Goal: Submit feedback/report problem: Submit feedback/report problem

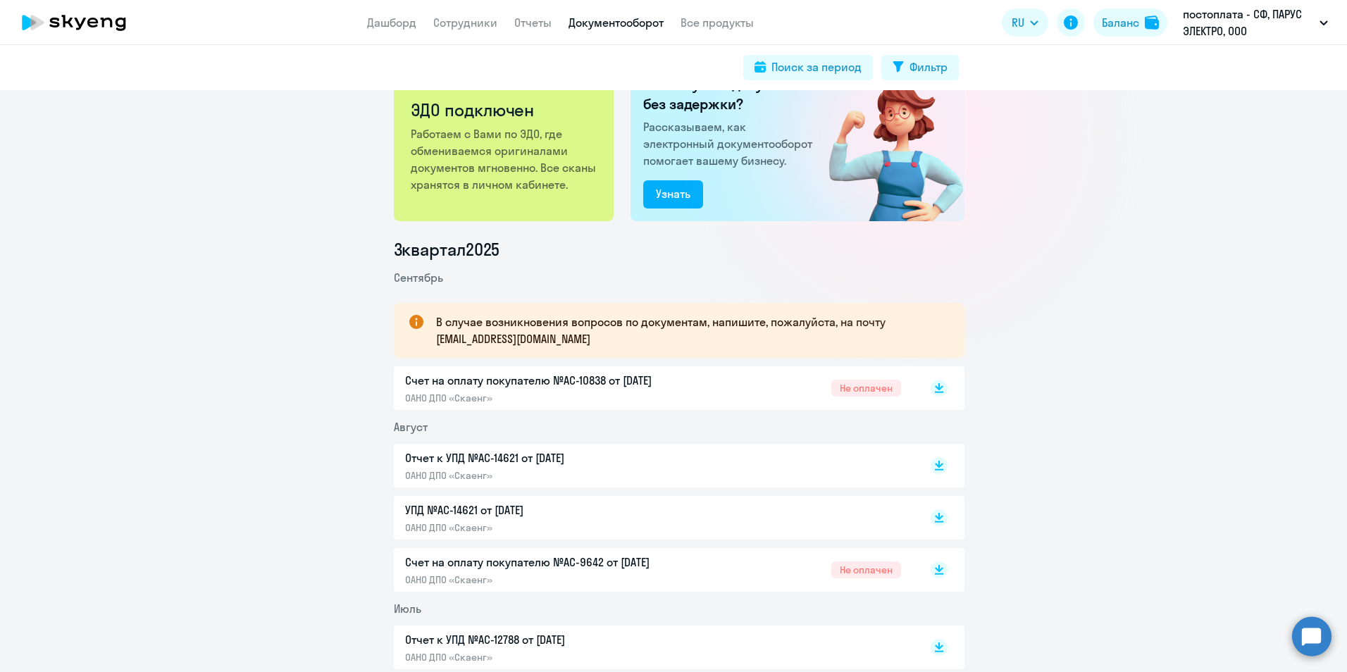
scroll to position [70, 0]
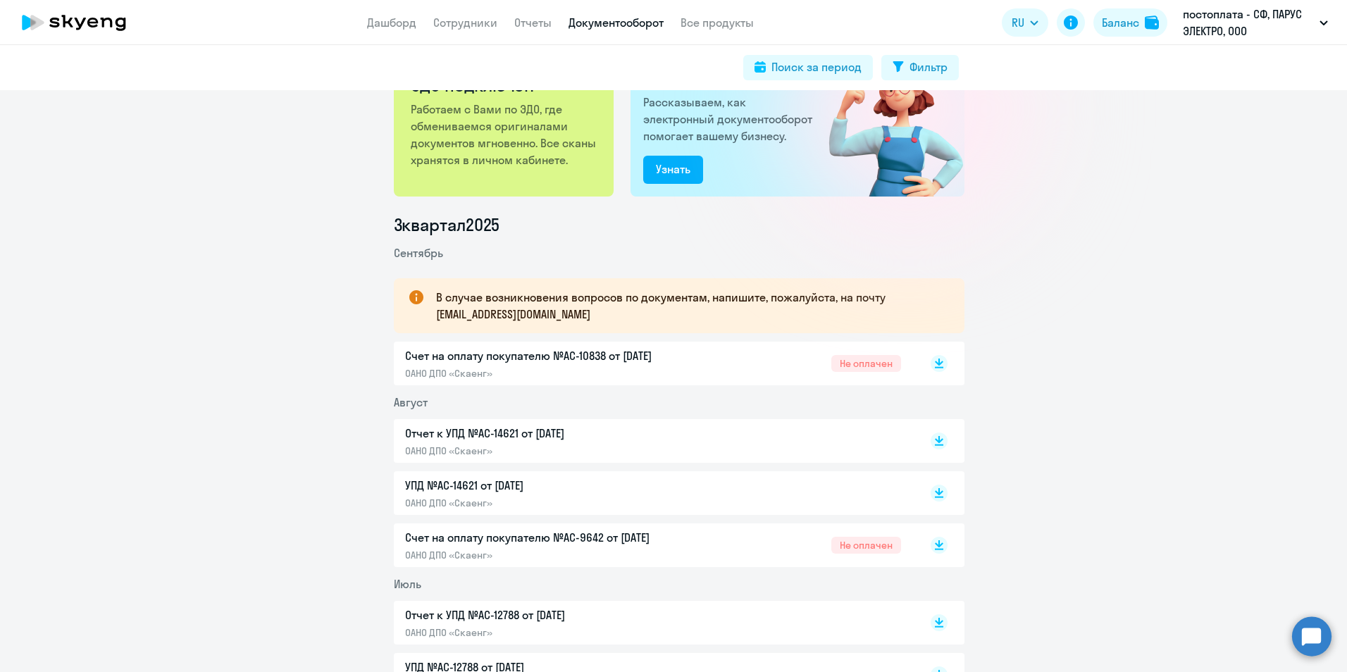
drag, startPoint x: 931, startPoint y: 361, endPoint x: 963, endPoint y: 365, distance: 32.7
click at [935, 361] on icon at bounding box center [939, 362] width 8 height 7
click at [935, 545] on icon at bounding box center [939, 542] width 8 height 7
click at [933, 365] on rect at bounding box center [939, 363] width 17 height 17
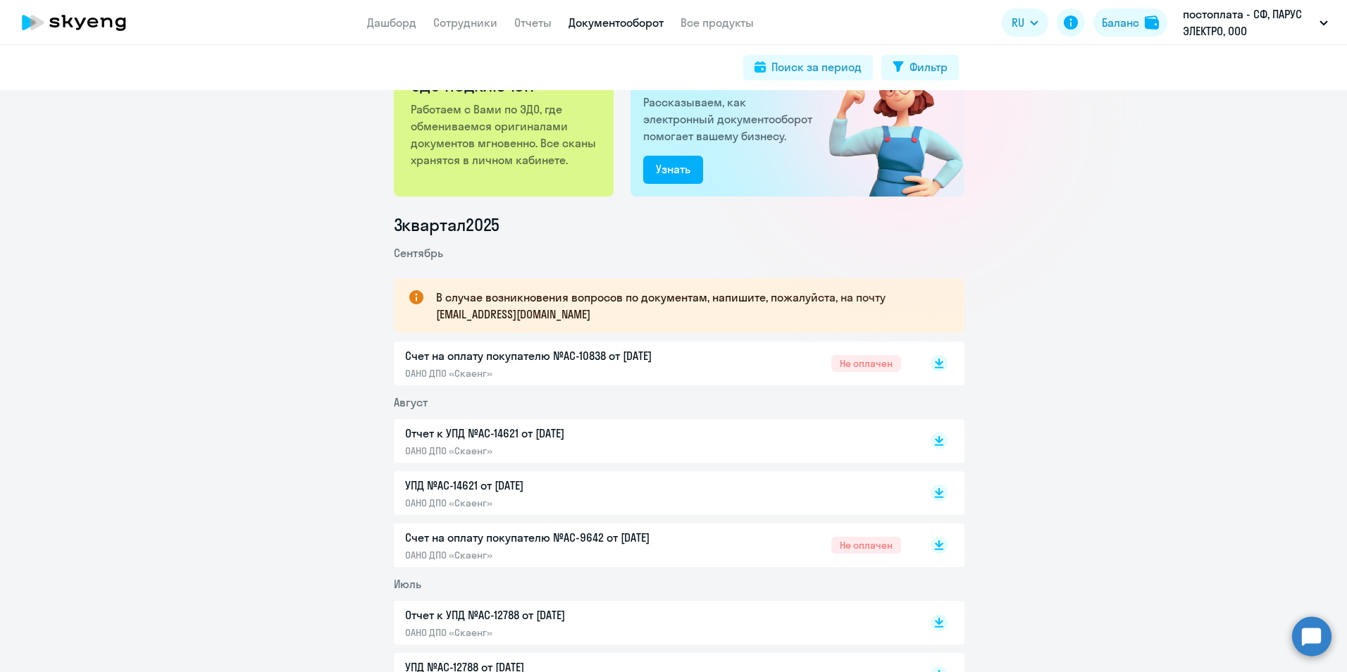
scroll to position [0, 0]
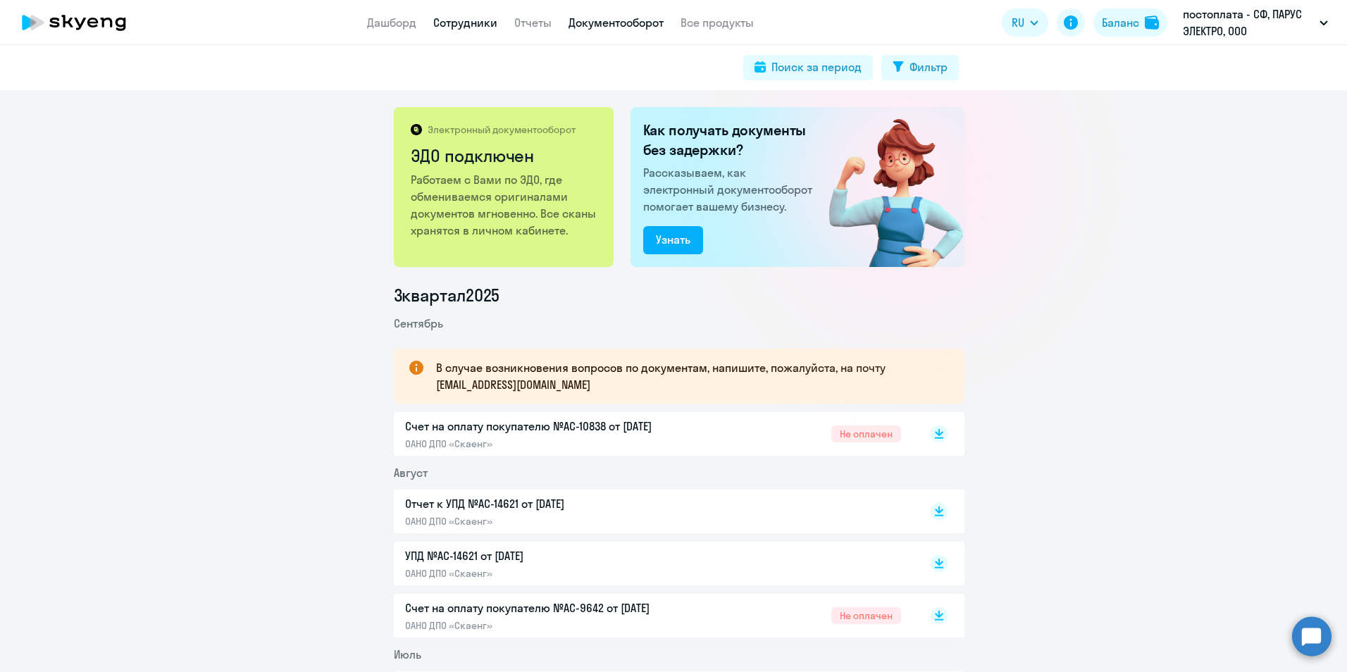
click at [470, 18] on link "Сотрудники" at bounding box center [465, 23] width 64 height 14
select select "30"
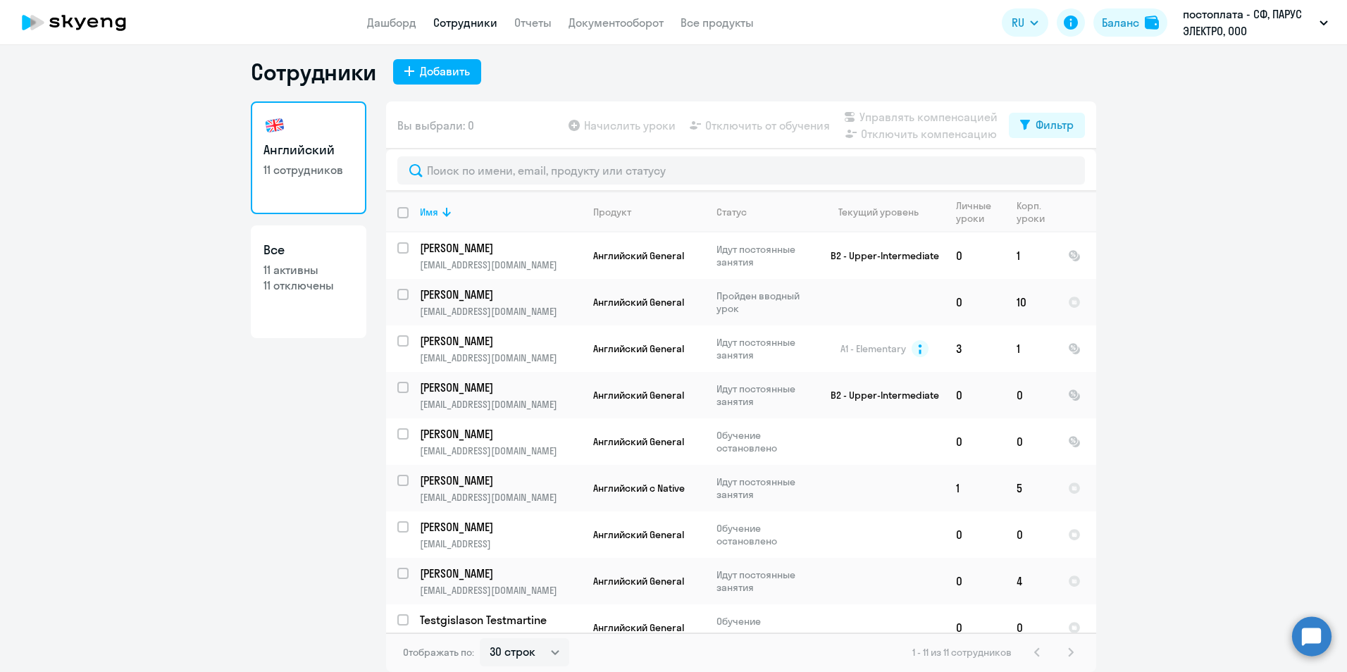
click at [1175, 531] on ng-component "Сотрудники Добавить Английский 11 сотрудников Все 11 активны 11 отключены Вы вы…" at bounding box center [673, 365] width 1347 height 614
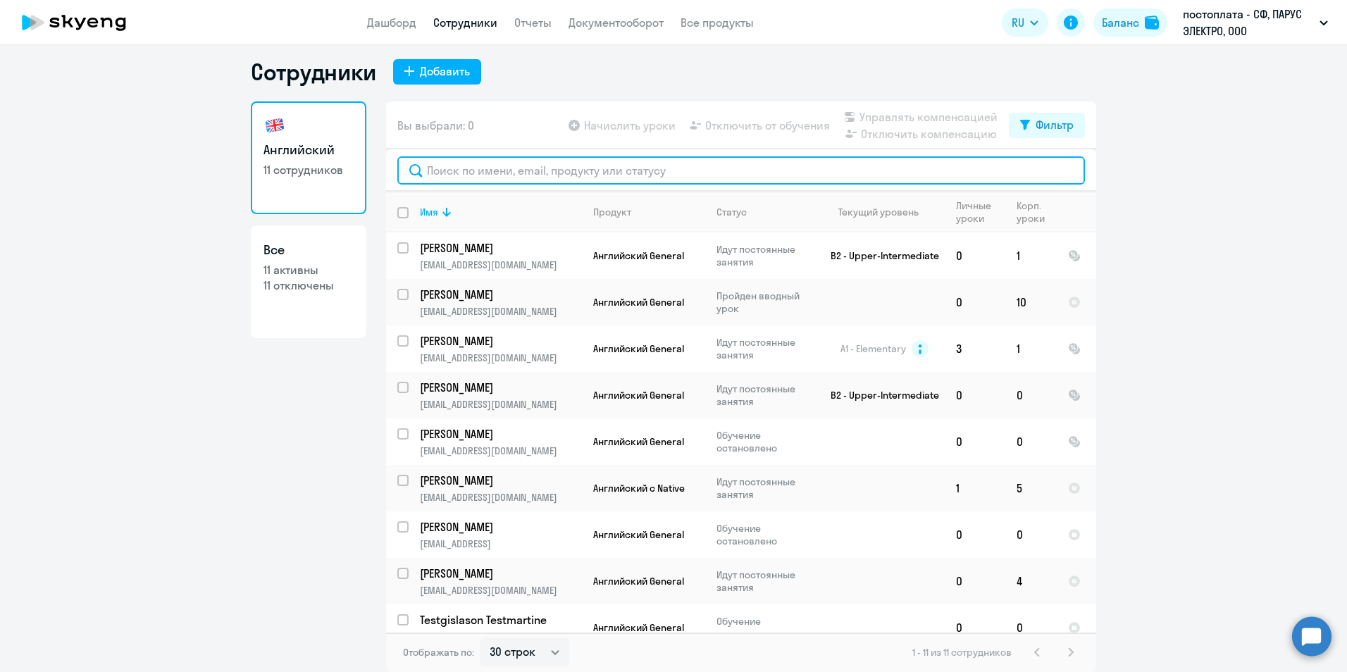
click at [443, 171] on input "text" at bounding box center [741, 170] width 688 height 28
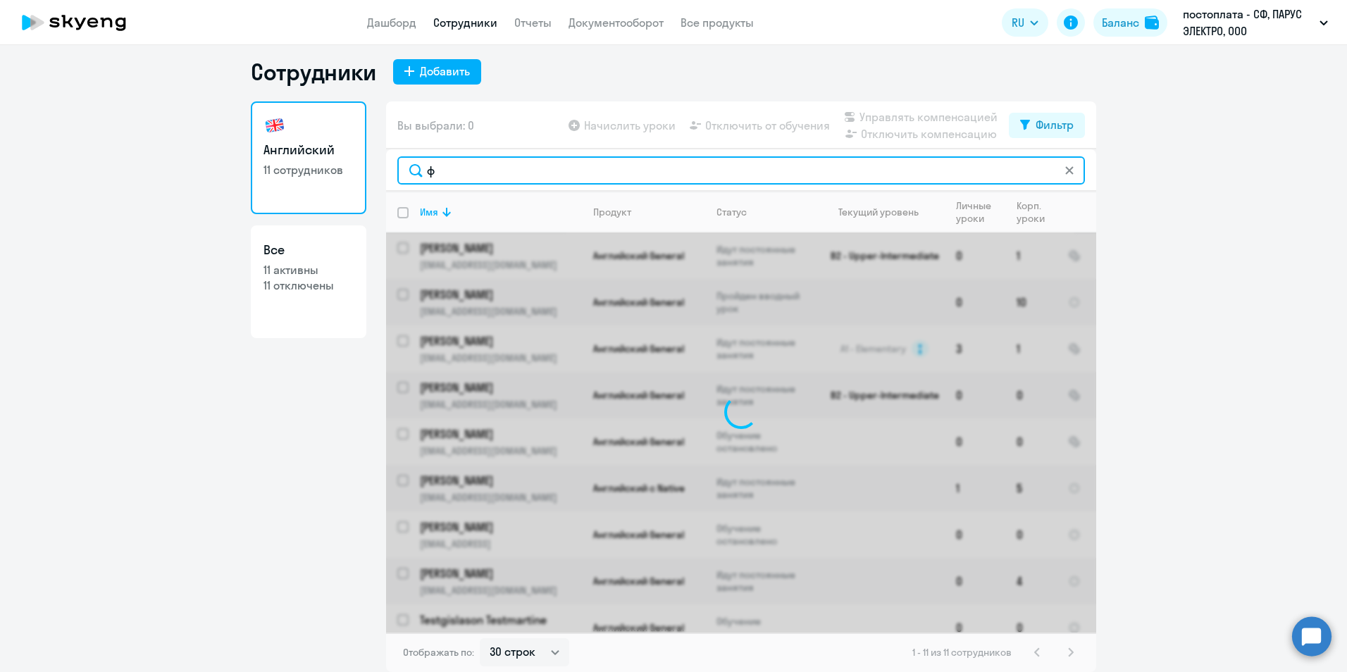
type input "фе"
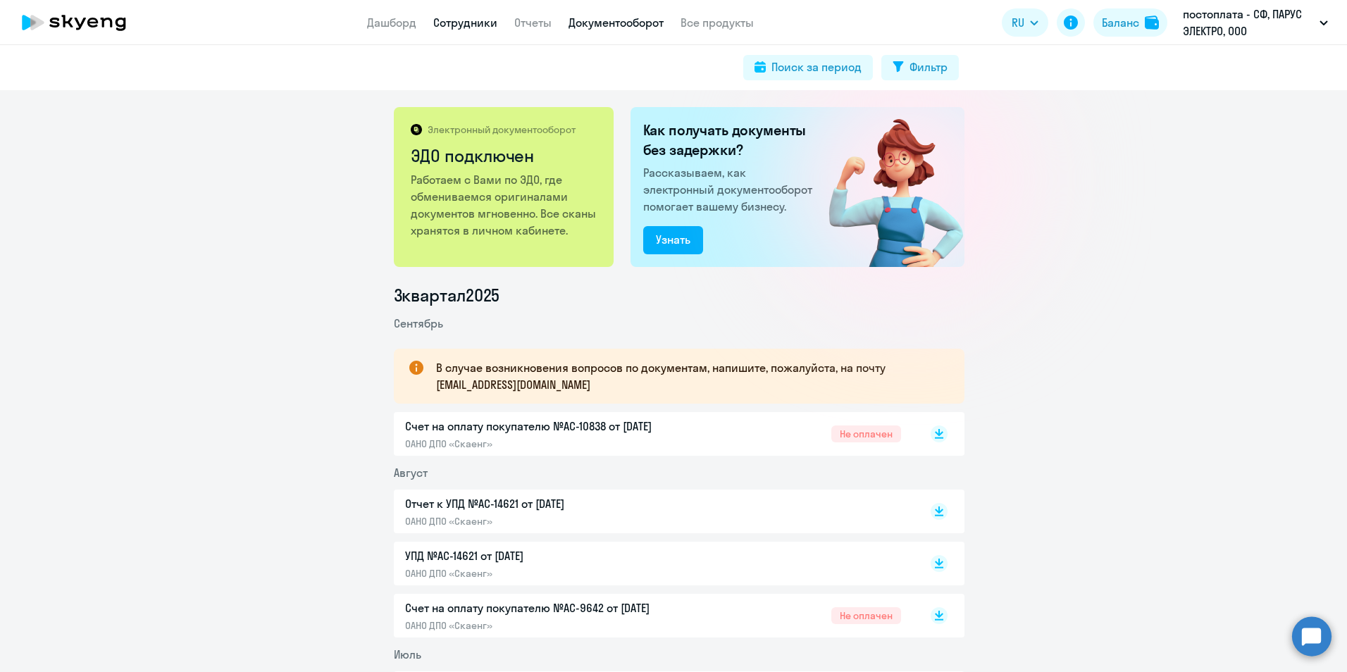
click at [475, 27] on link "Сотрудники" at bounding box center [465, 23] width 64 height 14
select select "30"
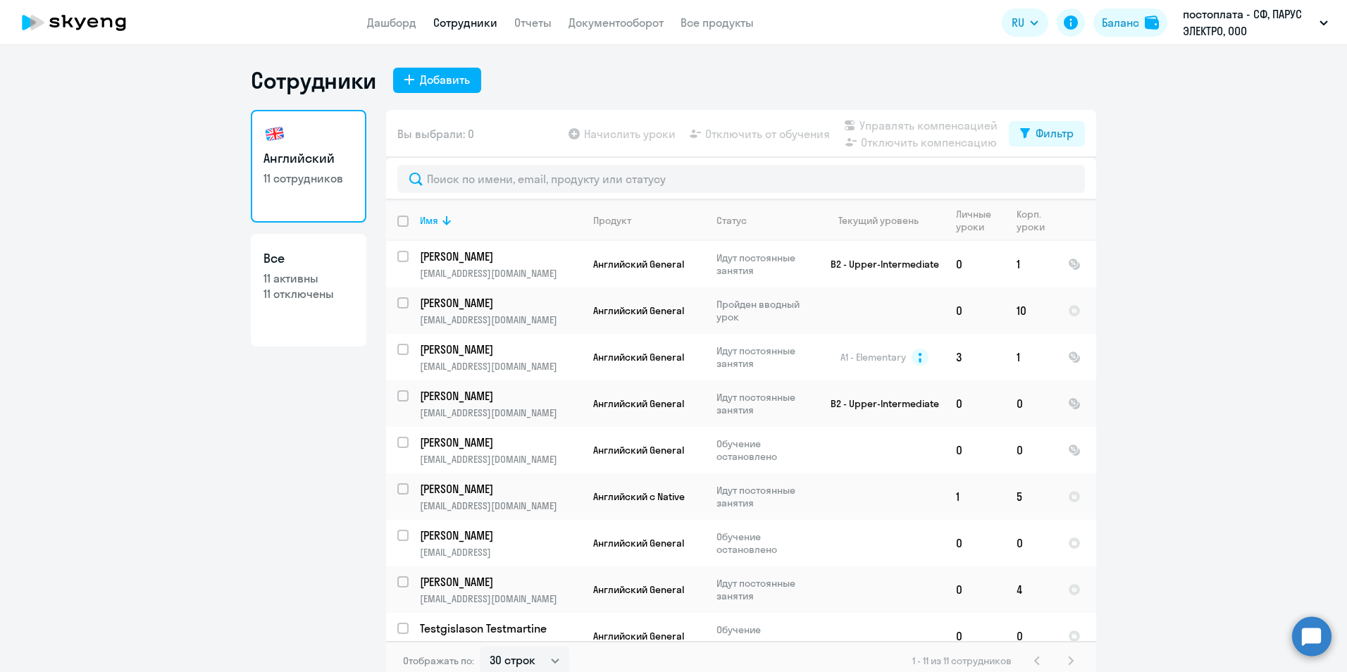
scroll to position [8, 0]
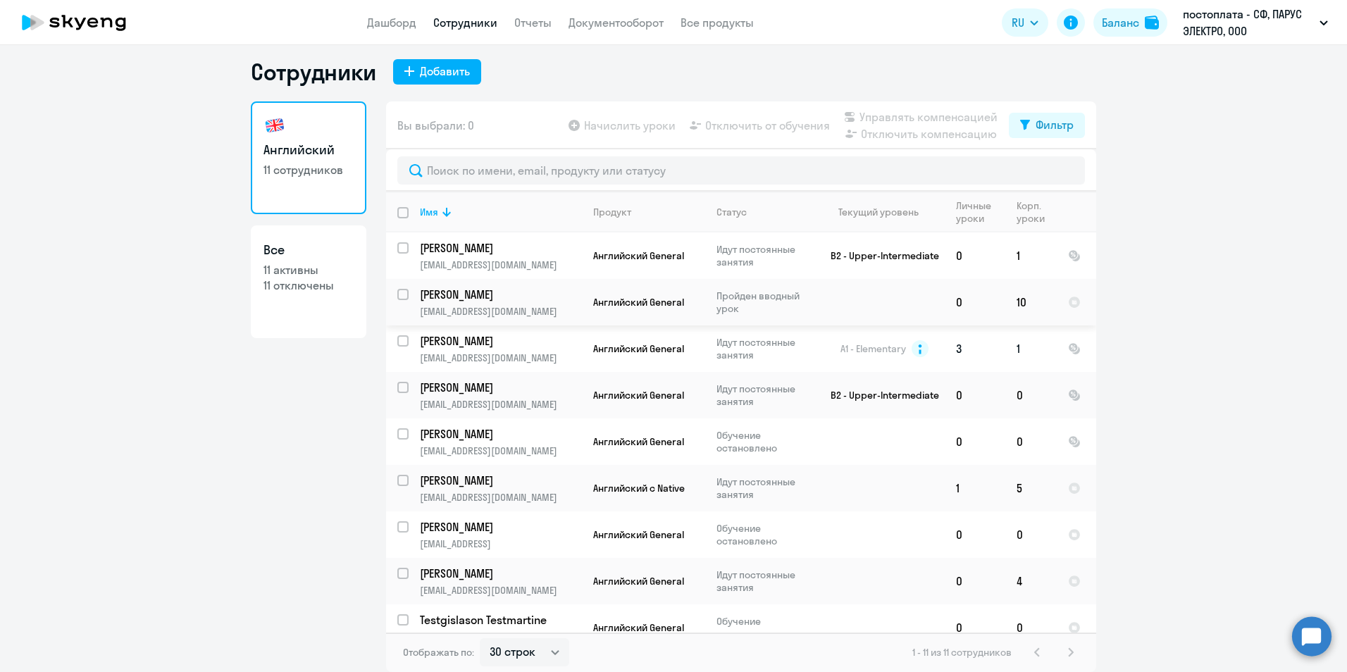
click at [1080, 327] on tbody "[PERSON_NAME] [PERSON_NAME][EMAIL_ADDRESS][DOMAIN_NAME] Английский General Идут…" at bounding box center [741, 489] width 710 height 512
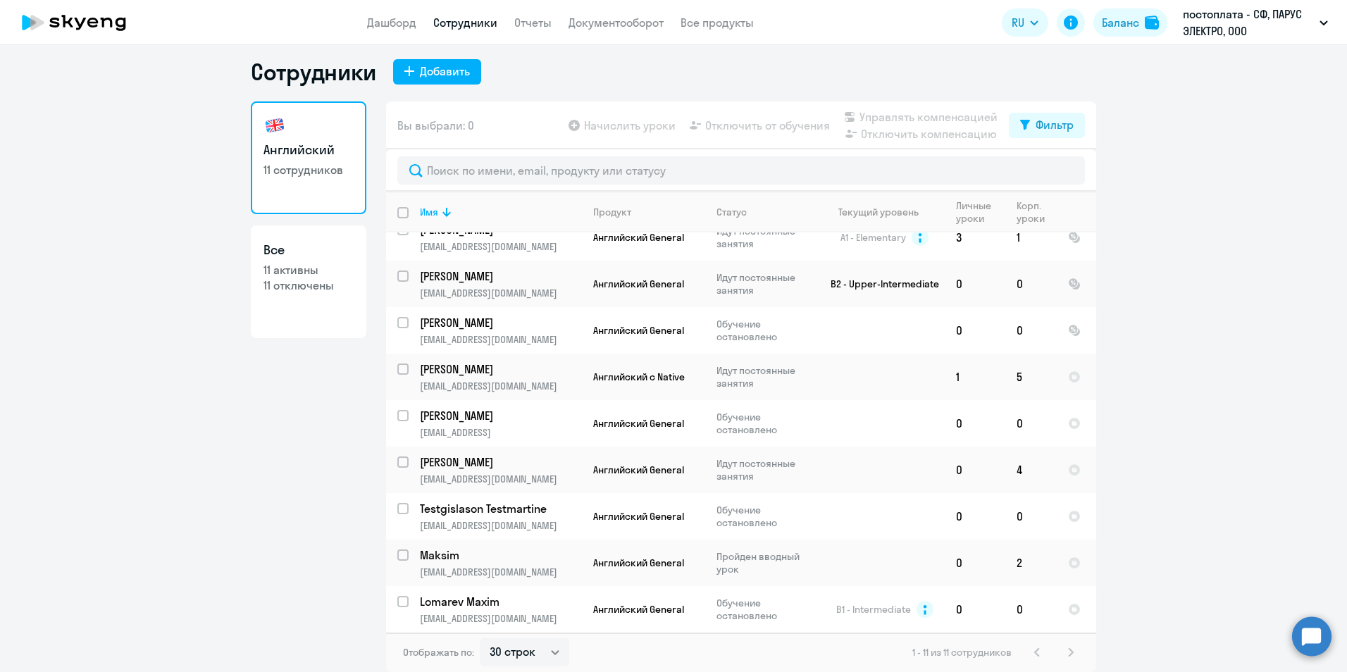
click at [1223, 449] on ng-component "Сотрудники Добавить Английский 11 сотрудников Все 11 активны 11 отключены Вы вы…" at bounding box center [673, 365] width 1347 height 614
drag, startPoint x: 1092, startPoint y: 493, endPoint x: 1097, endPoint y: 391, distance: 101.6
click at [1097, 391] on ng-component "Сотрудники Добавить Английский 11 сотрудников Все 11 активны 11 отключены Вы вы…" at bounding box center [673, 365] width 1347 height 614
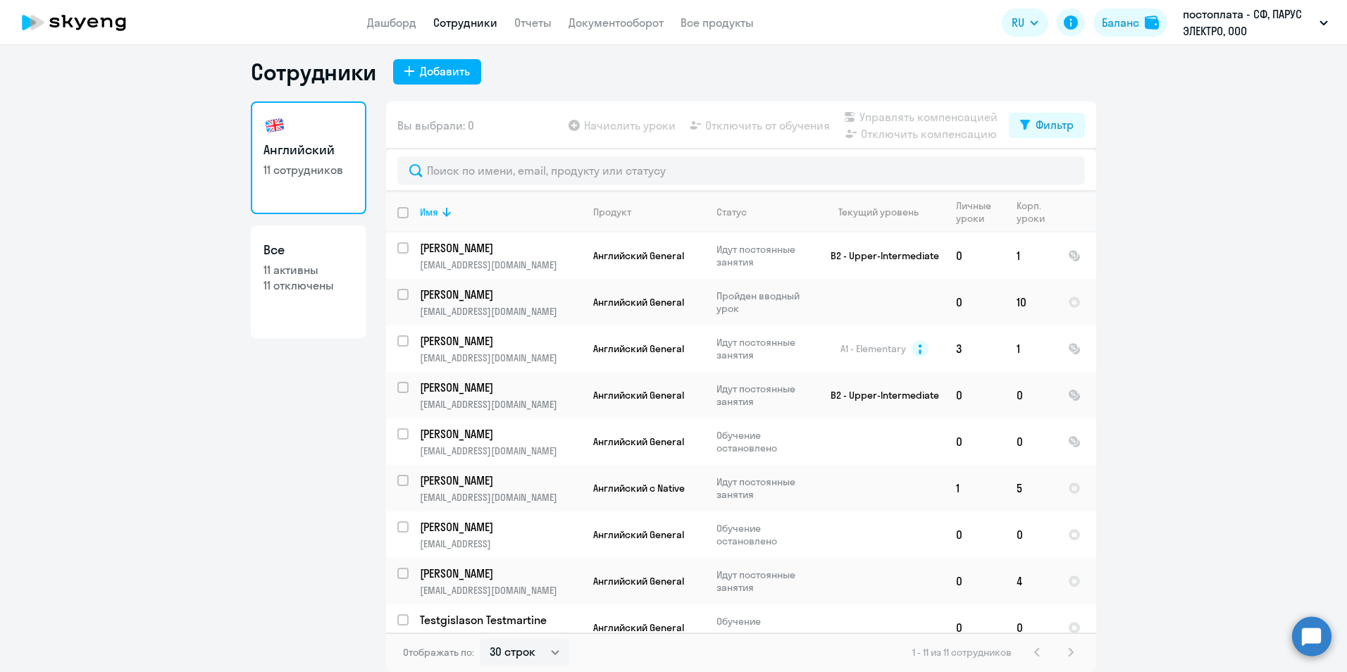
click at [1249, 380] on ng-component "Сотрудники Добавить Английский 11 сотрудников Все 11 активны 11 отключены Вы вы…" at bounding box center [673, 365] width 1347 height 614
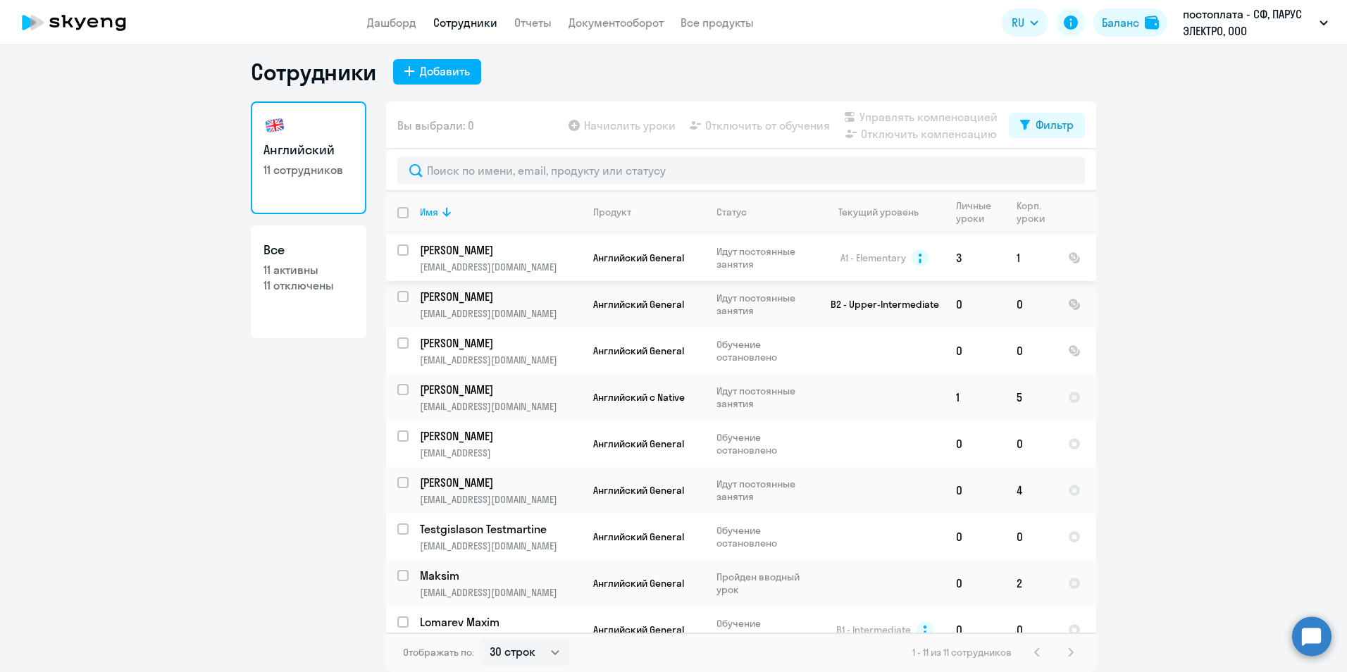
scroll to position [111, 0]
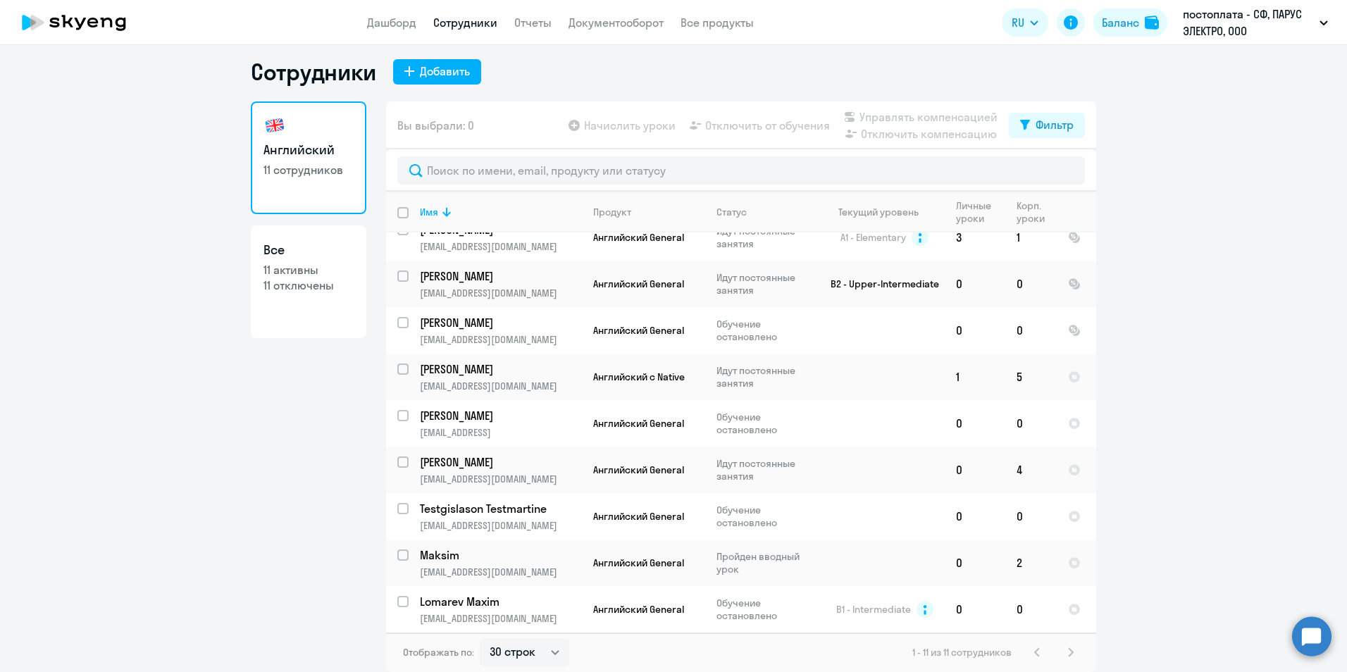
click at [1314, 639] on circle at bounding box center [1311, 636] width 39 height 39
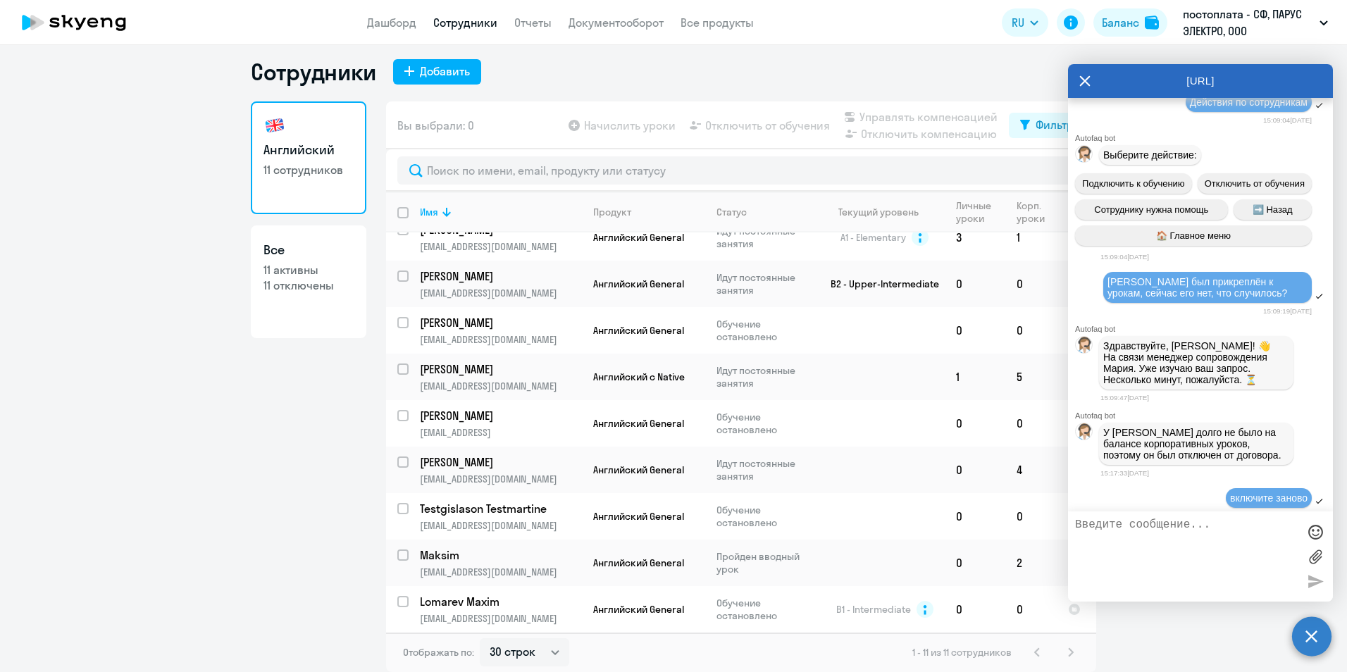
scroll to position [7859, 0]
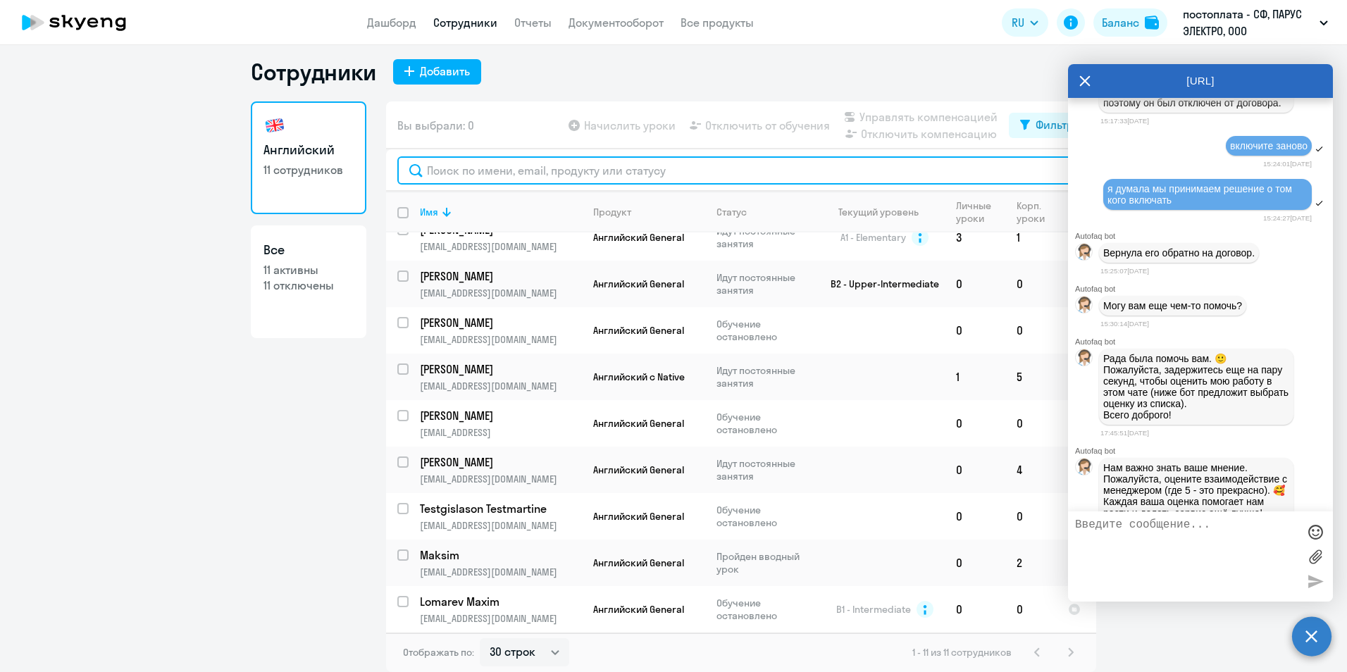
click at [447, 168] on input "text" at bounding box center [741, 170] width 688 height 28
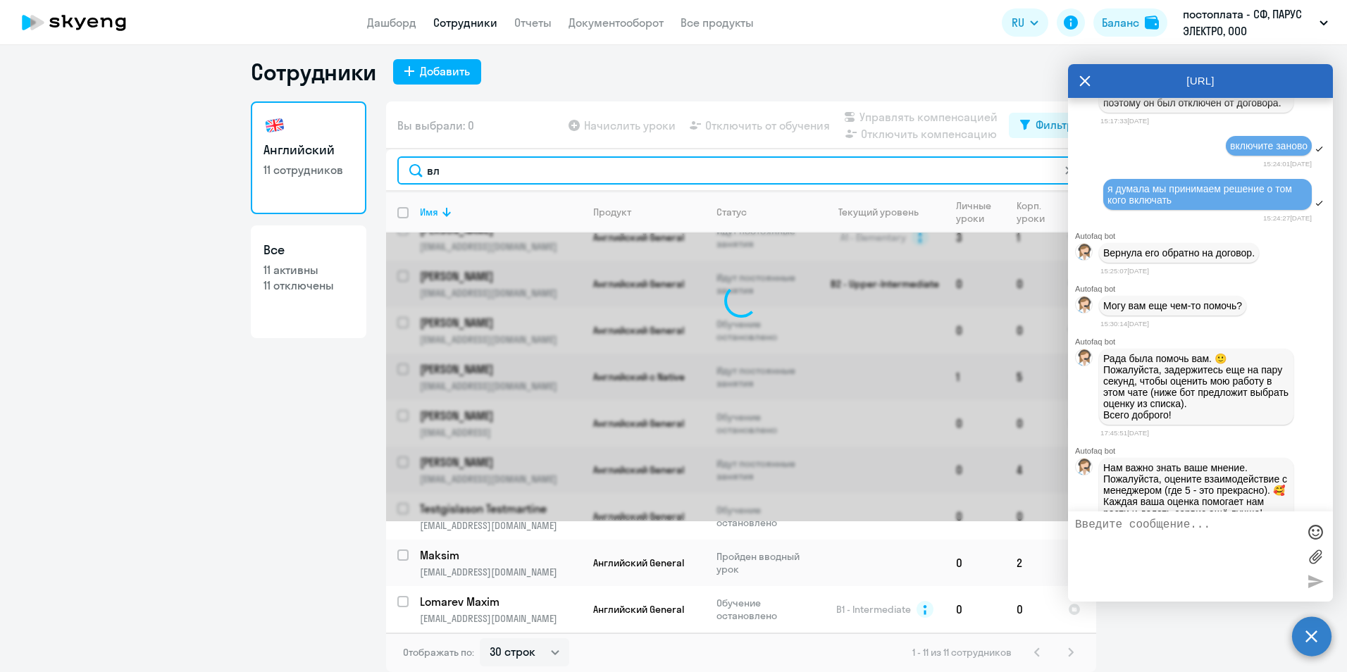
scroll to position [0, 0]
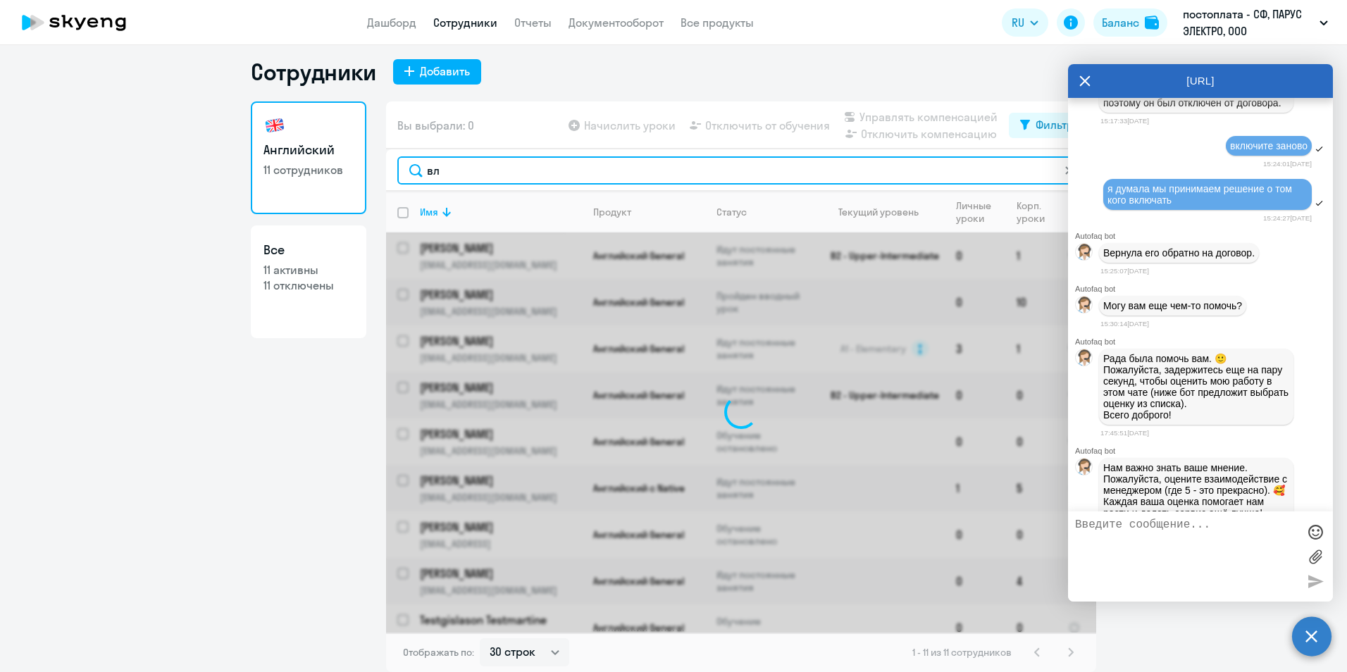
type input "вла"
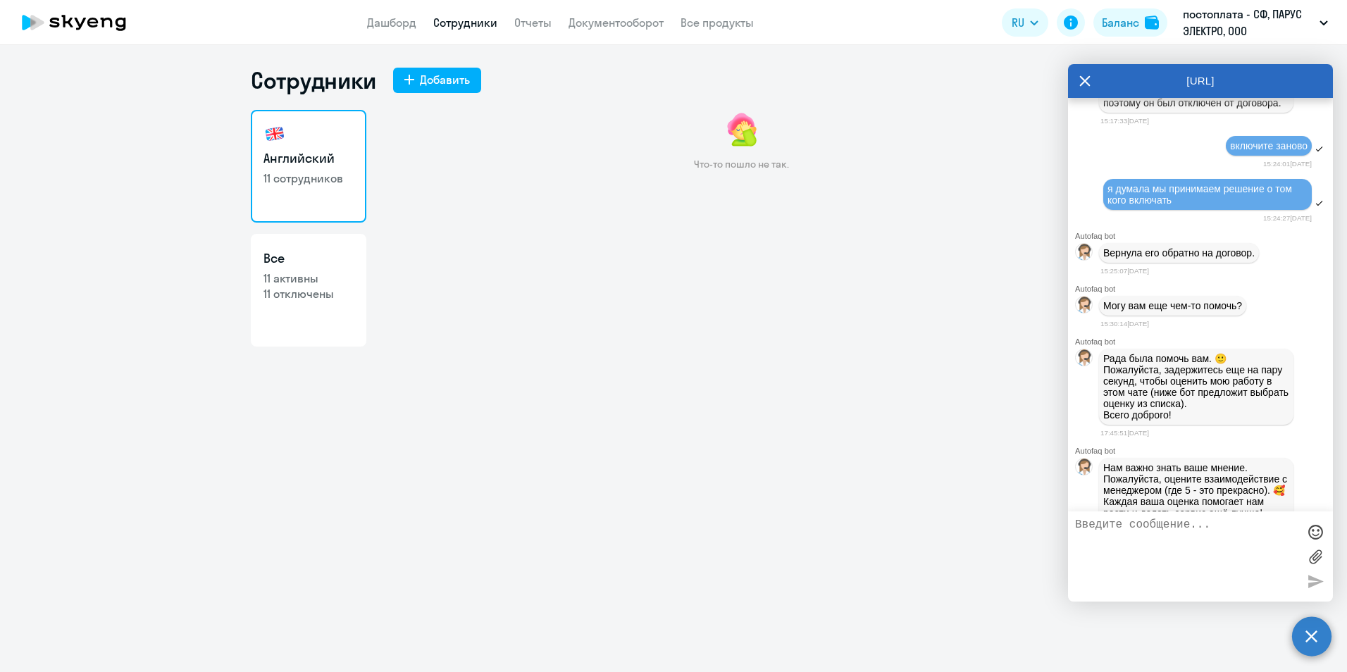
click at [1099, 532] on textarea at bounding box center [1186, 557] width 223 height 76
type textarea "[PERSON_NAME] опять пропал из сотрудников, прошу его вернуть"
click at [1314, 581] on div at bounding box center [1315, 581] width 21 height 21
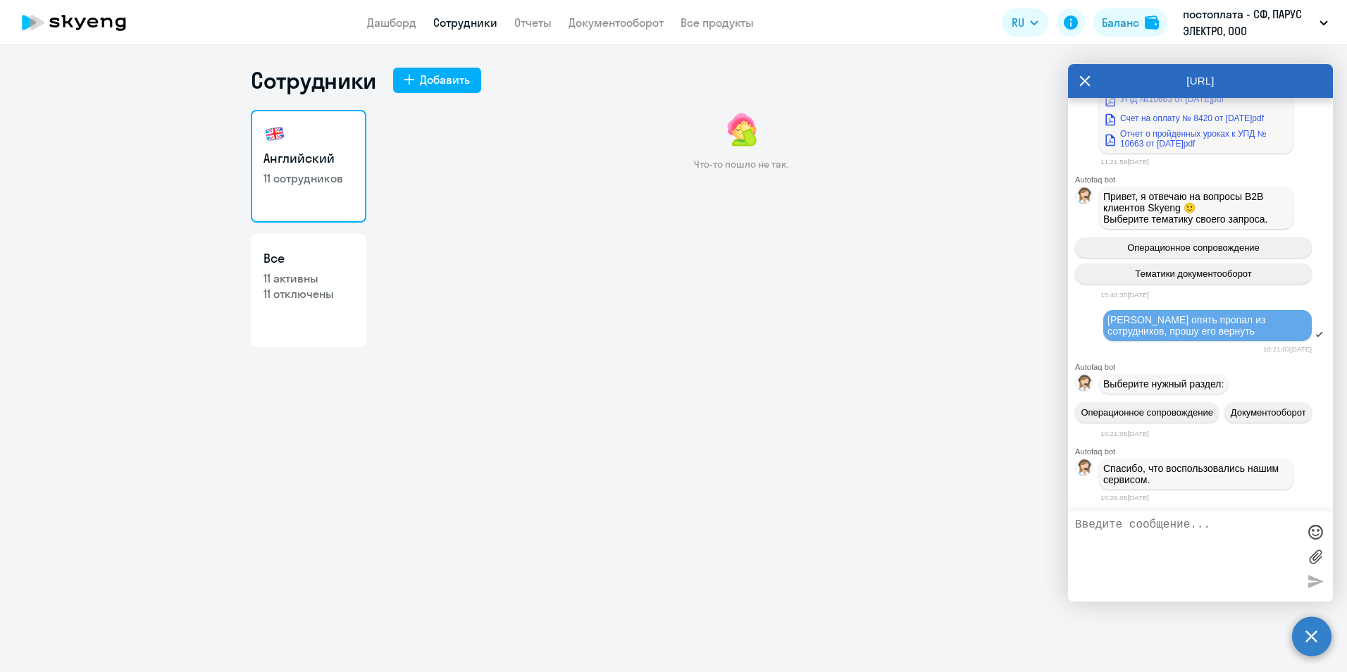
scroll to position [10066, 0]
click at [760, 370] on div "Что-то пошло не так." at bounding box center [741, 258] width 710 height 296
click at [452, 24] on link "Сотрудники" at bounding box center [465, 23] width 64 height 14
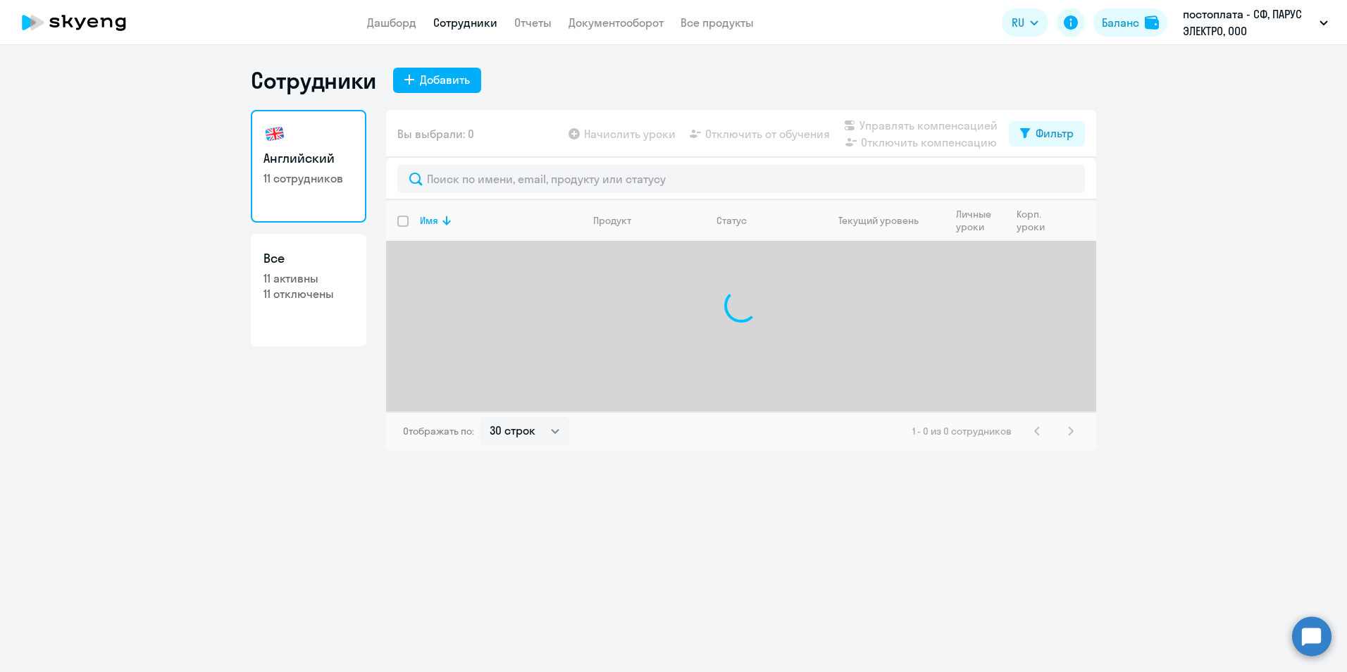
select select "30"
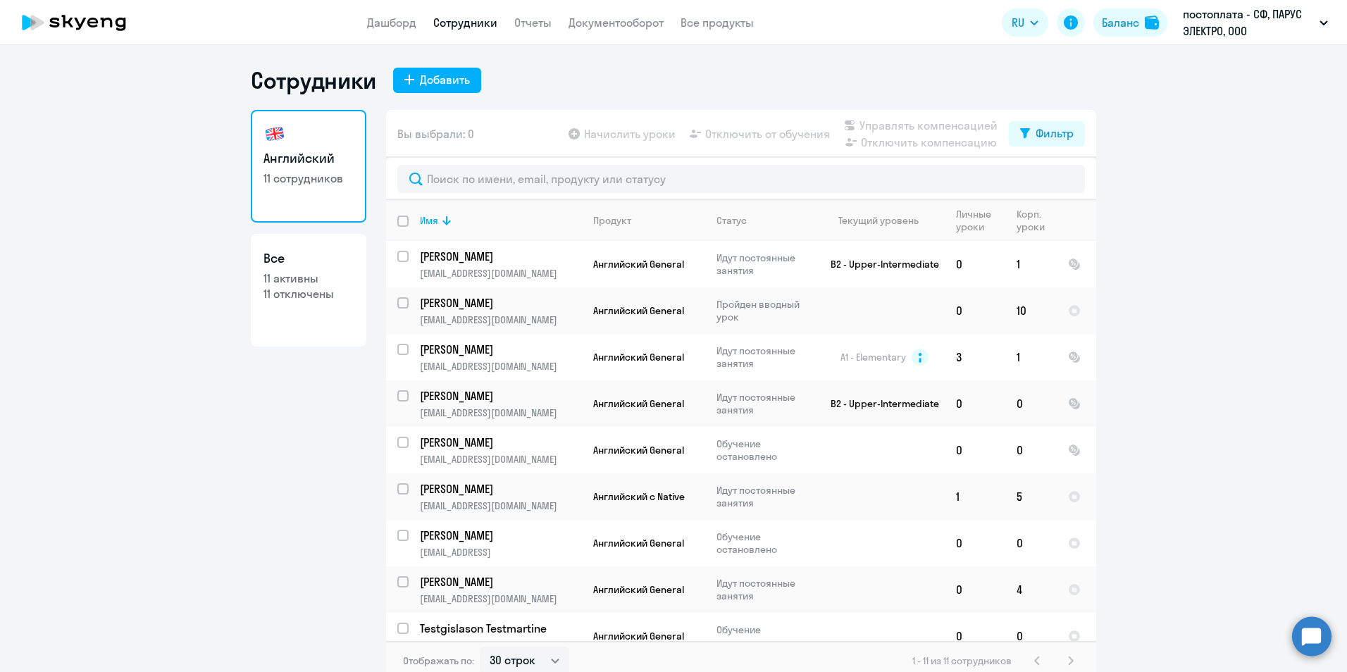
click at [1301, 627] on circle at bounding box center [1311, 636] width 39 height 39
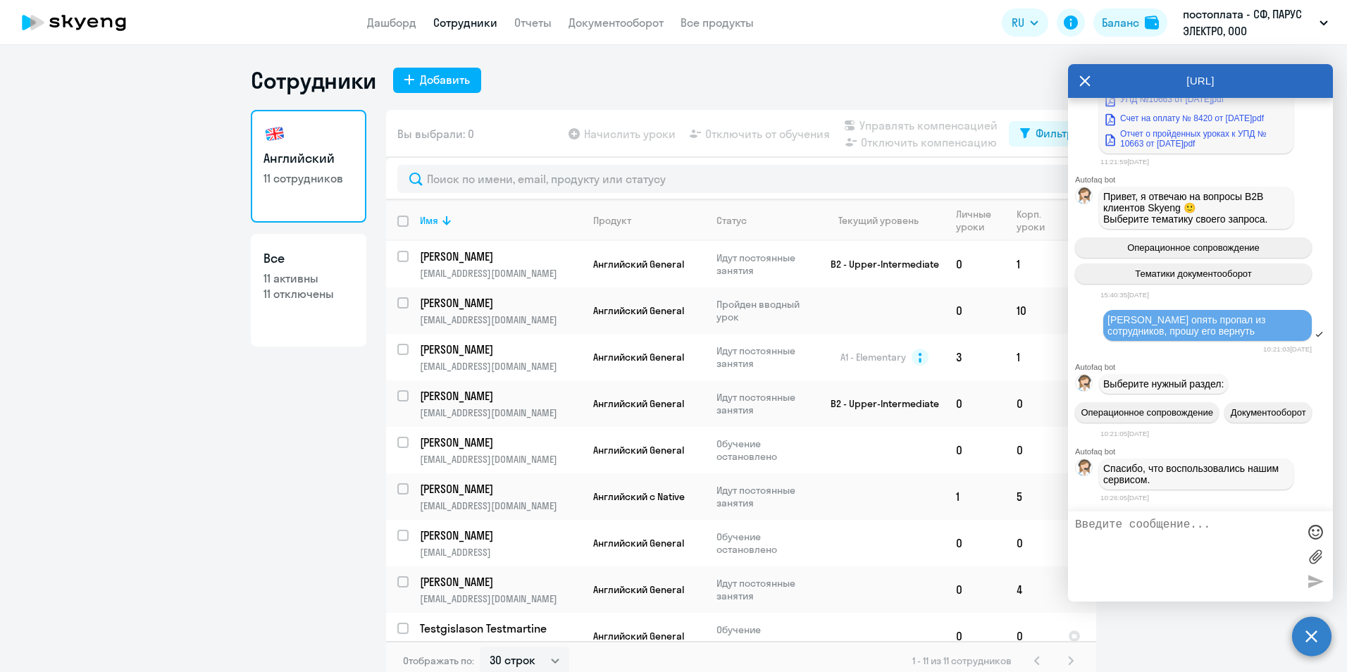
scroll to position [10202, 0]
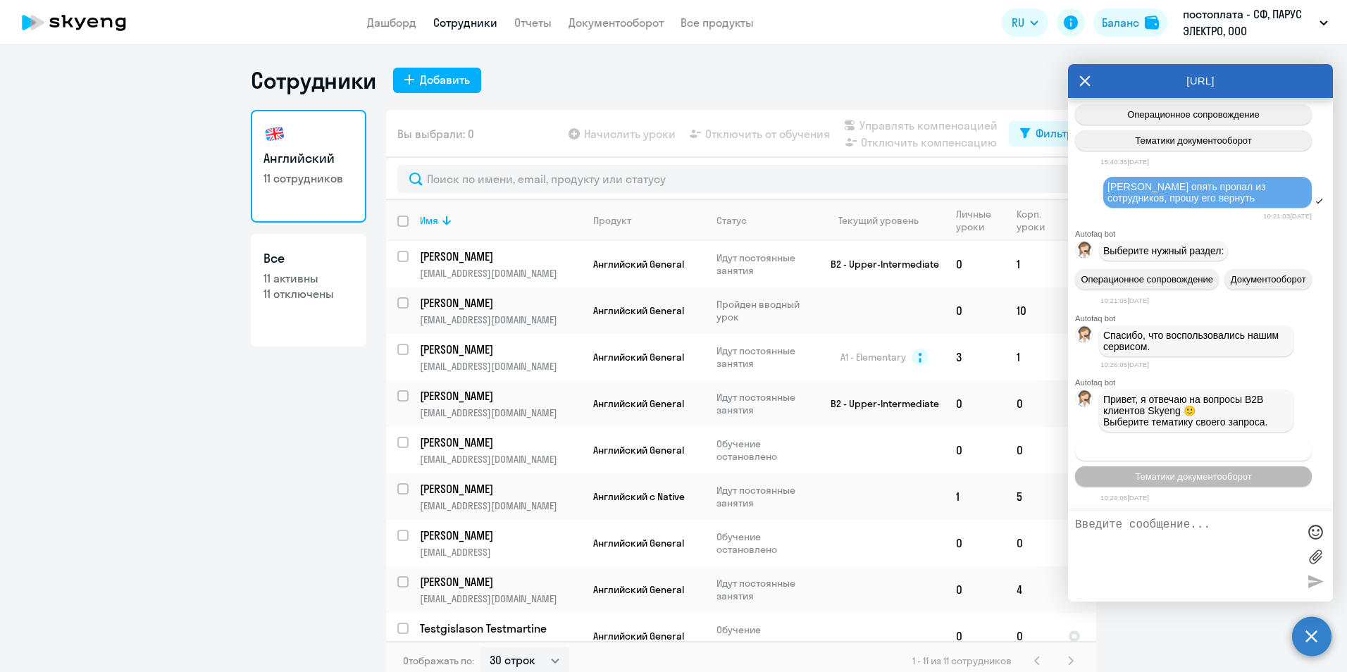
click at [1188, 446] on span "Операционное сопровождение" at bounding box center [1193, 450] width 132 height 11
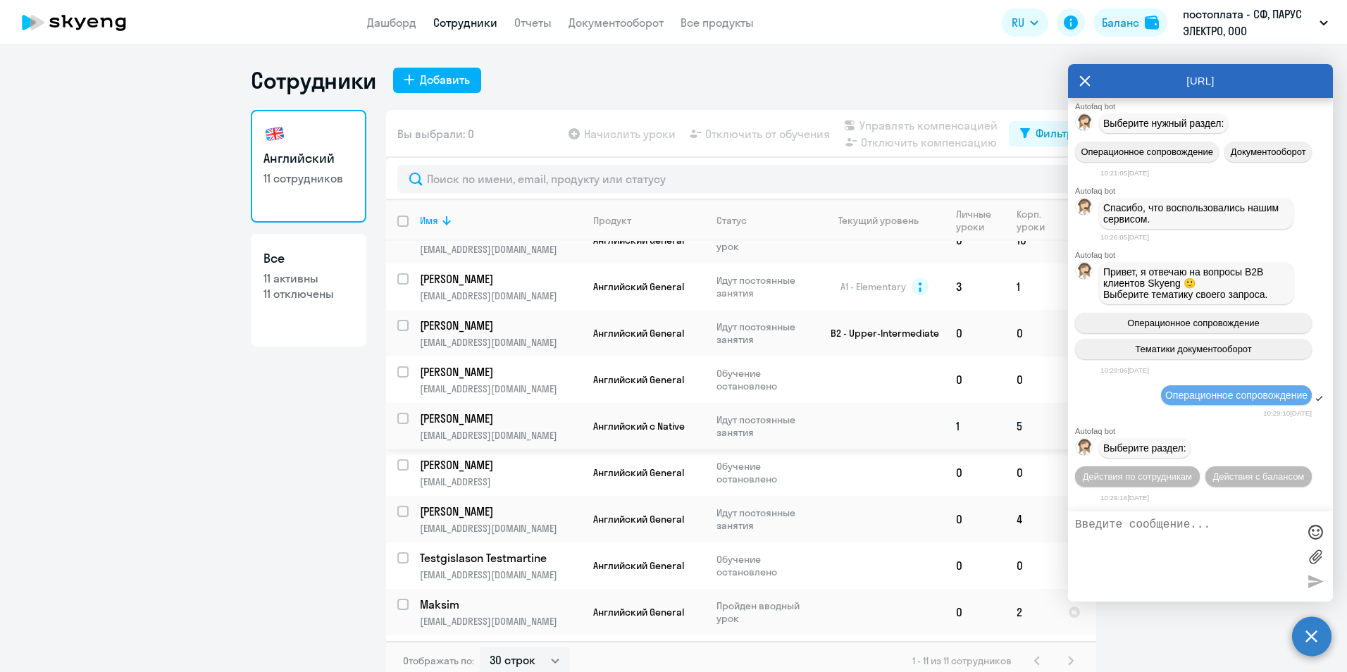
scroll to position [111, 0]
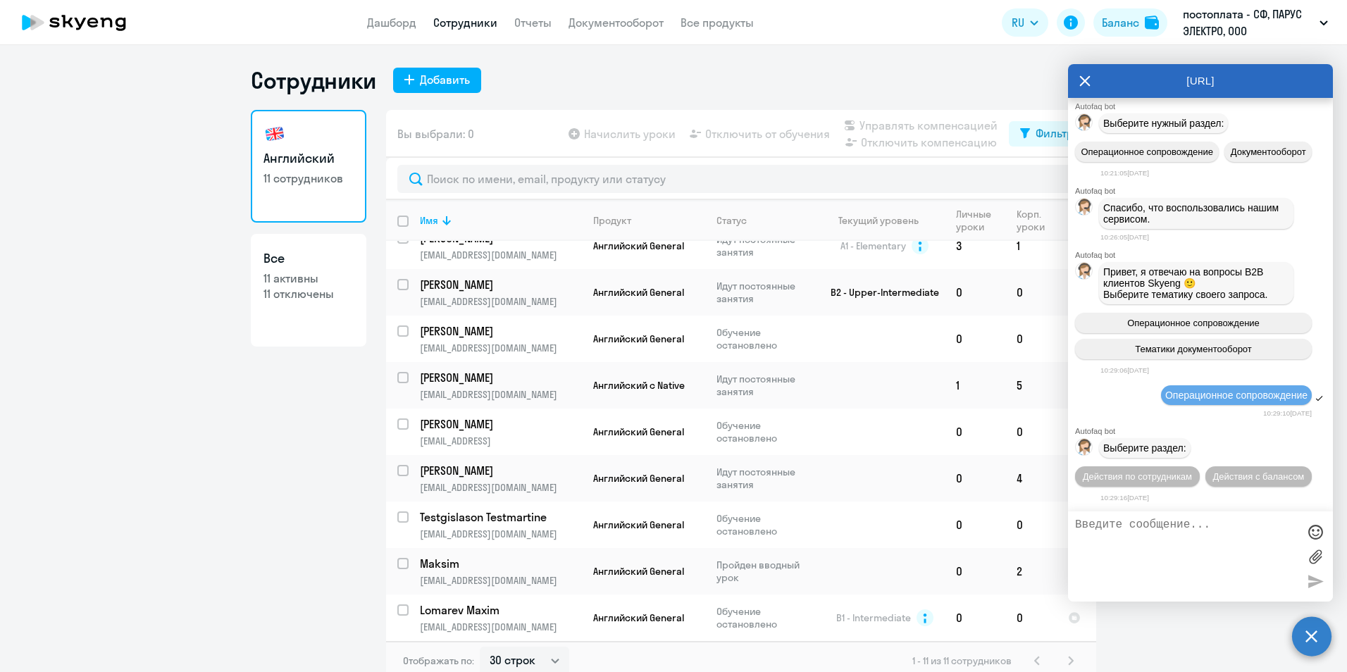
click at [259, 443] on div "Английский 11 сотрудников Все 11 активны 11 отключены" at bounding box center [309, 391] width 116 height 562
click at [293, 295] on p "11 отключены" at bounding box center [309, 294] width 90 height 16
select select "30"
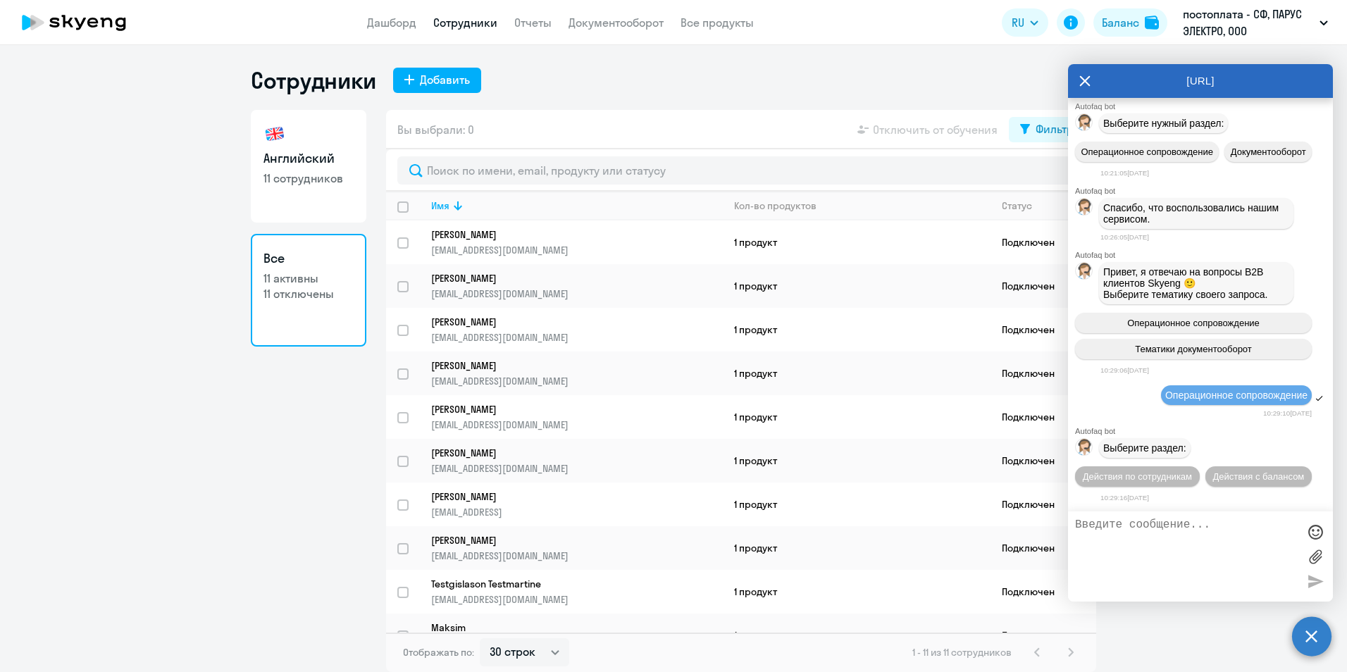
click at [1028, 78] on div "Сотрудники Добавить" at bounding box center [674, 80] width 846 height 28
click at [1081, 80] on icon at bounding box center [1085, 81] width 11 height 34
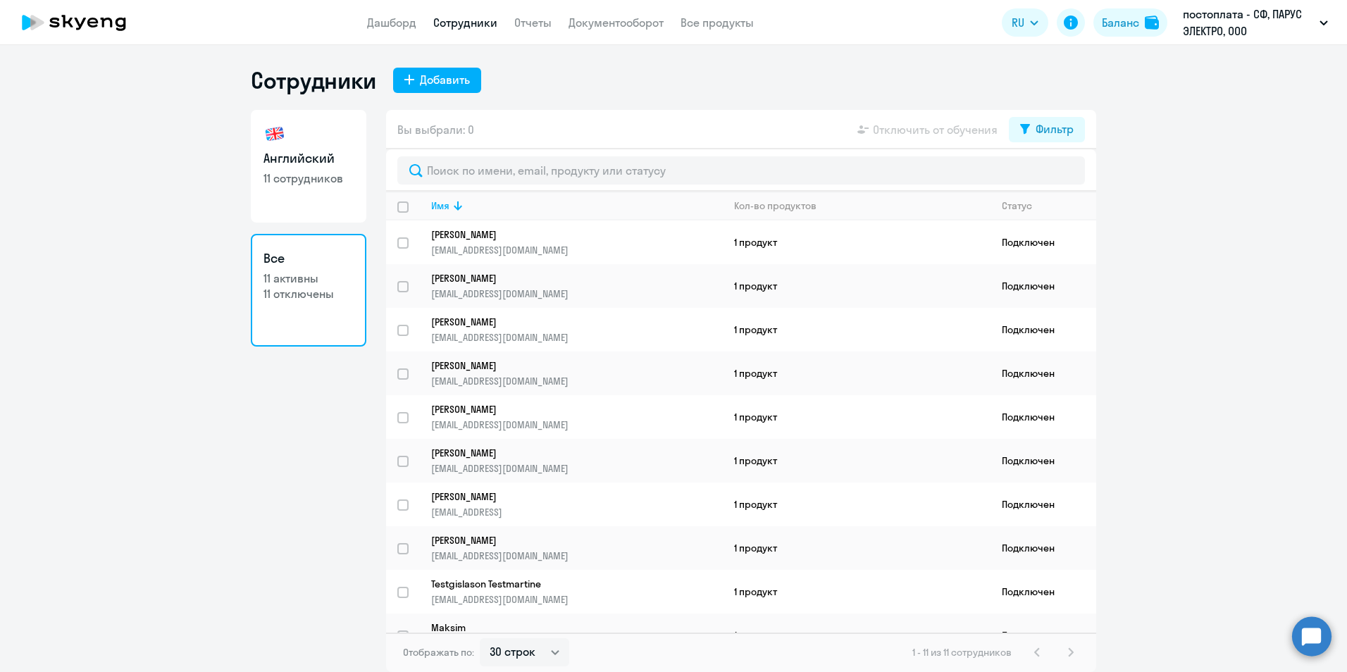
click at [1313, 642] on circle at bounding box center [1311, 636] width 39 height 39
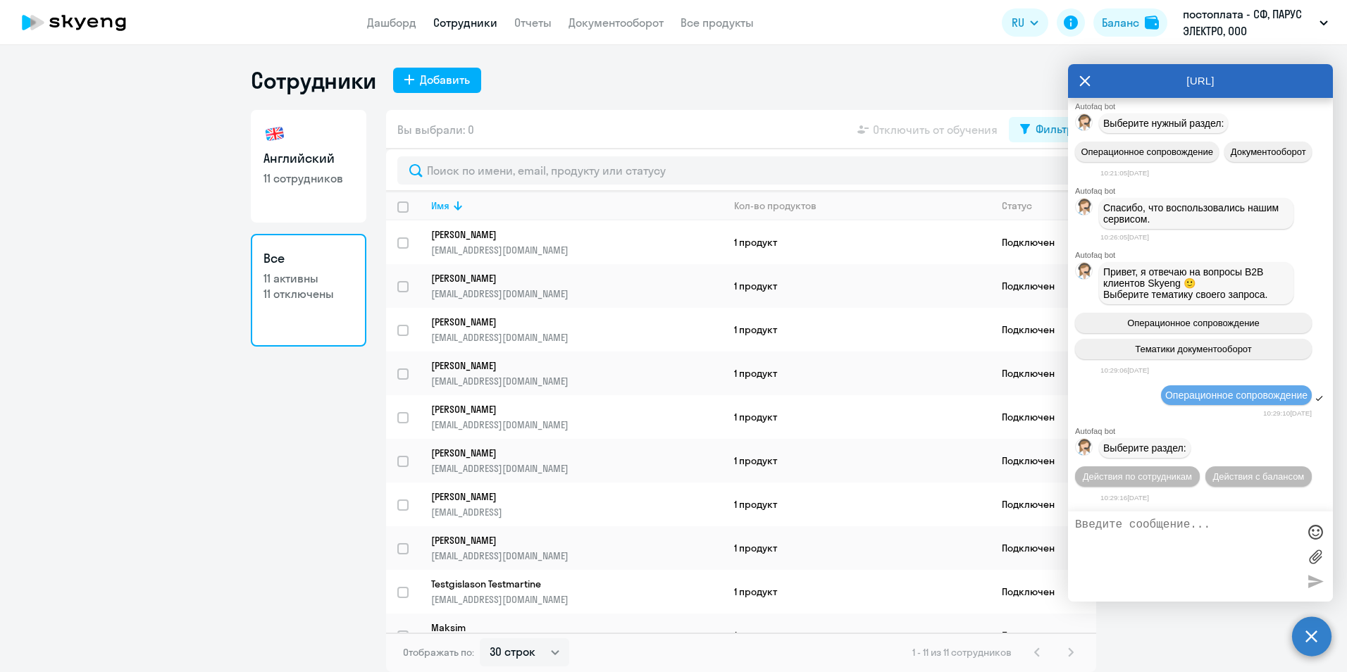
scroll to position [10492, 0]
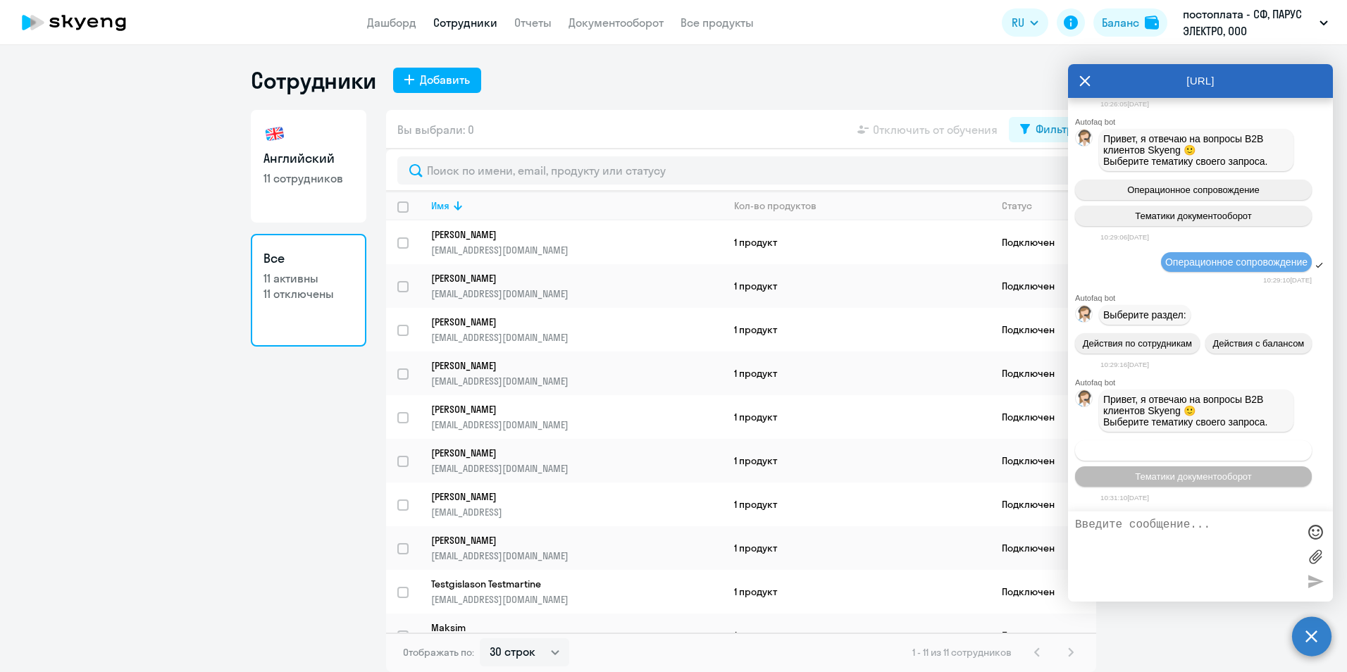
click at [1227, 449] on span "Операционное сопровождение" at bounding box center [1193, 450] width 132 height 11
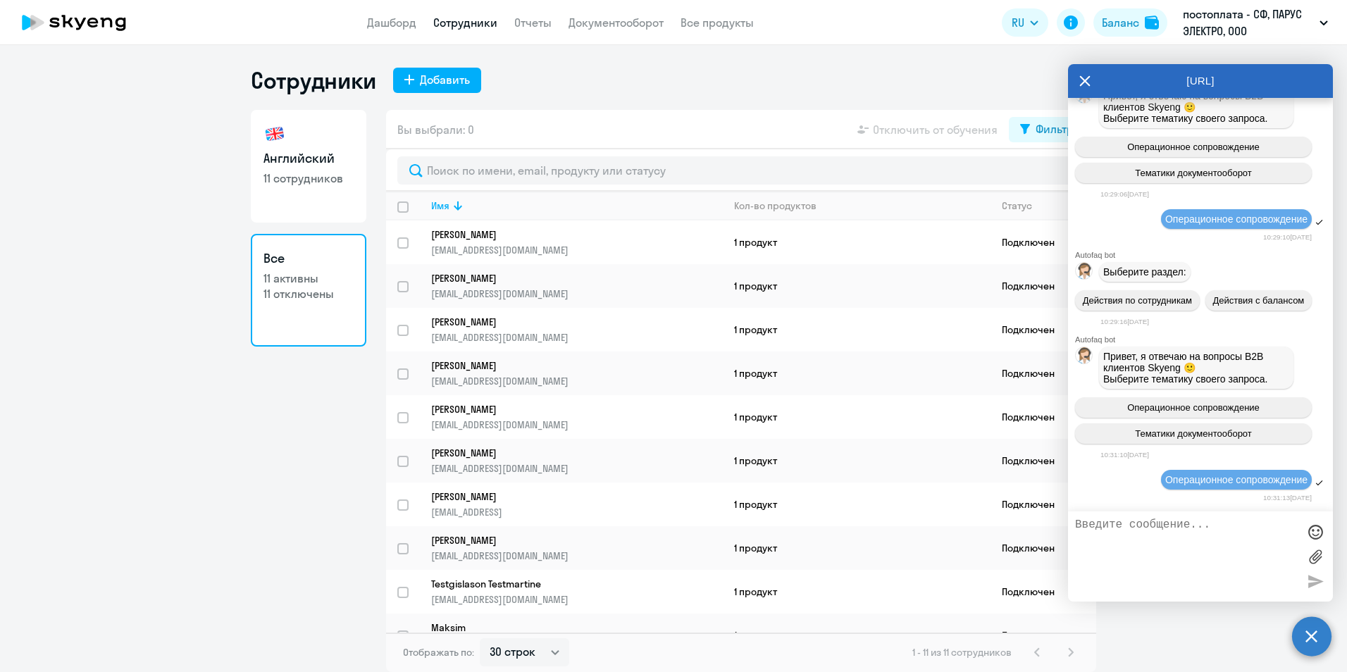
scroll to position [10701, 0]
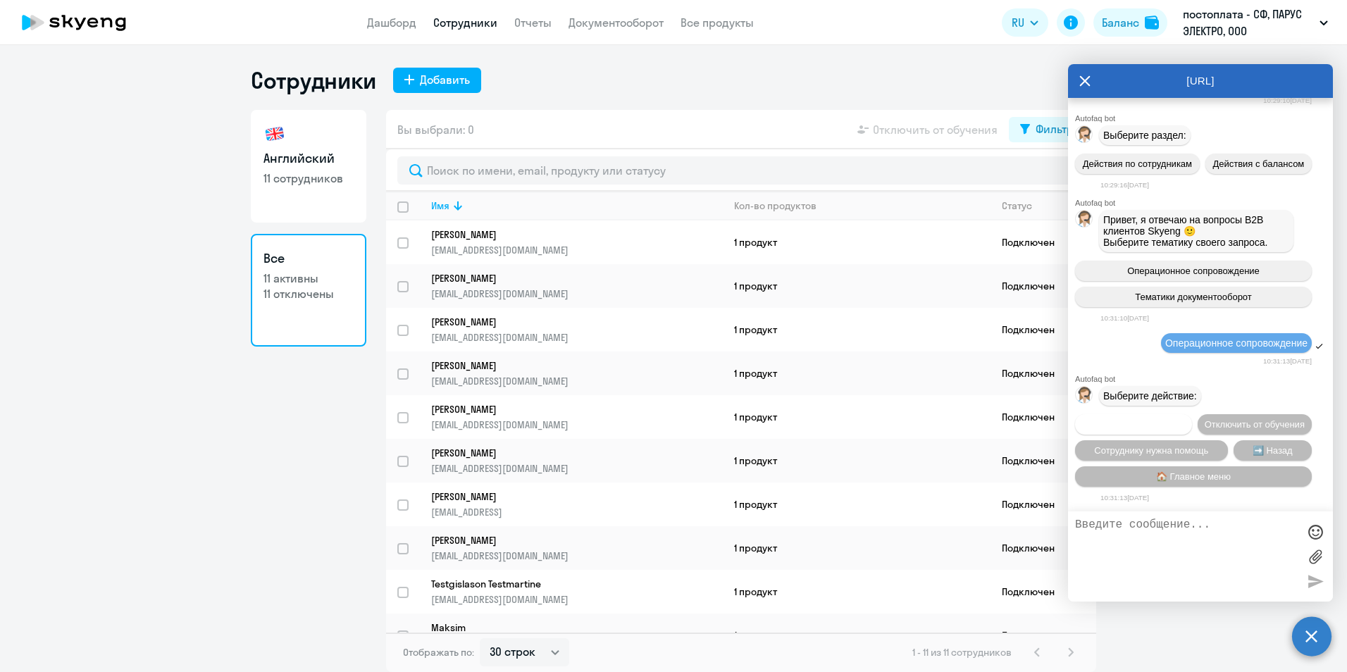
click at [1185, 419] on span "Подключить к обучению" at bounding box center [1133, 424] width 103 height 11
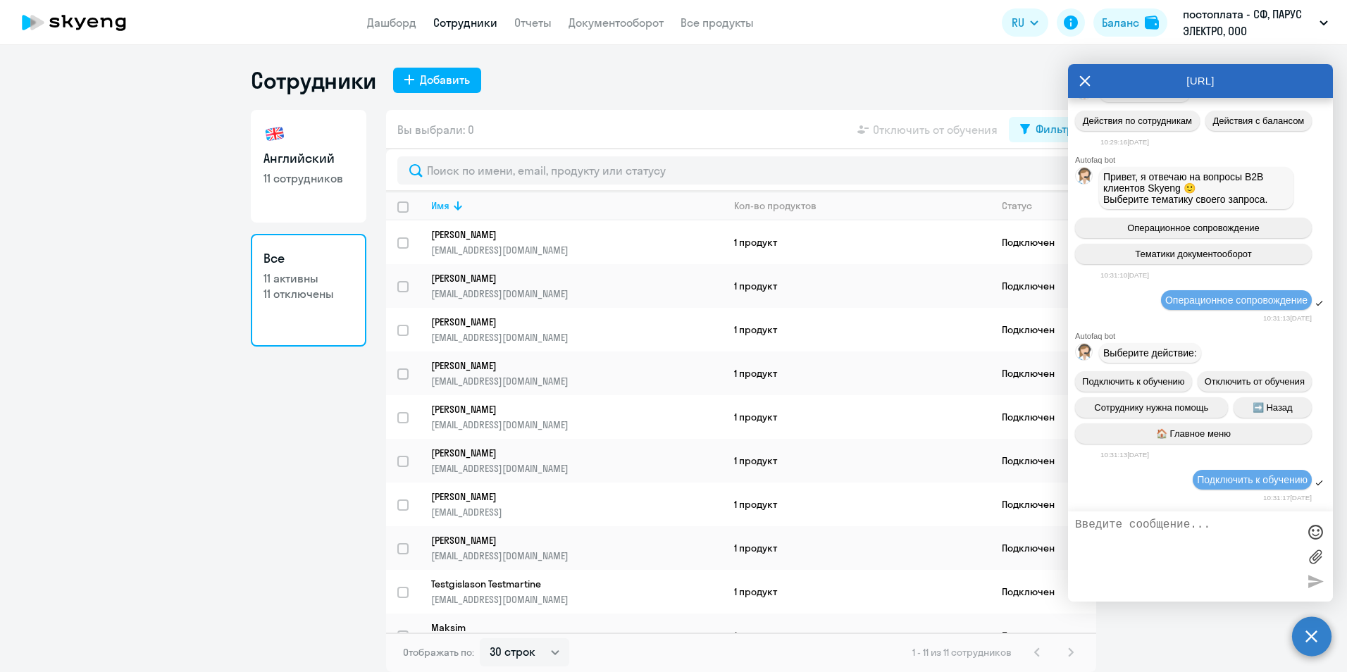
scroll to position [10883, 0]
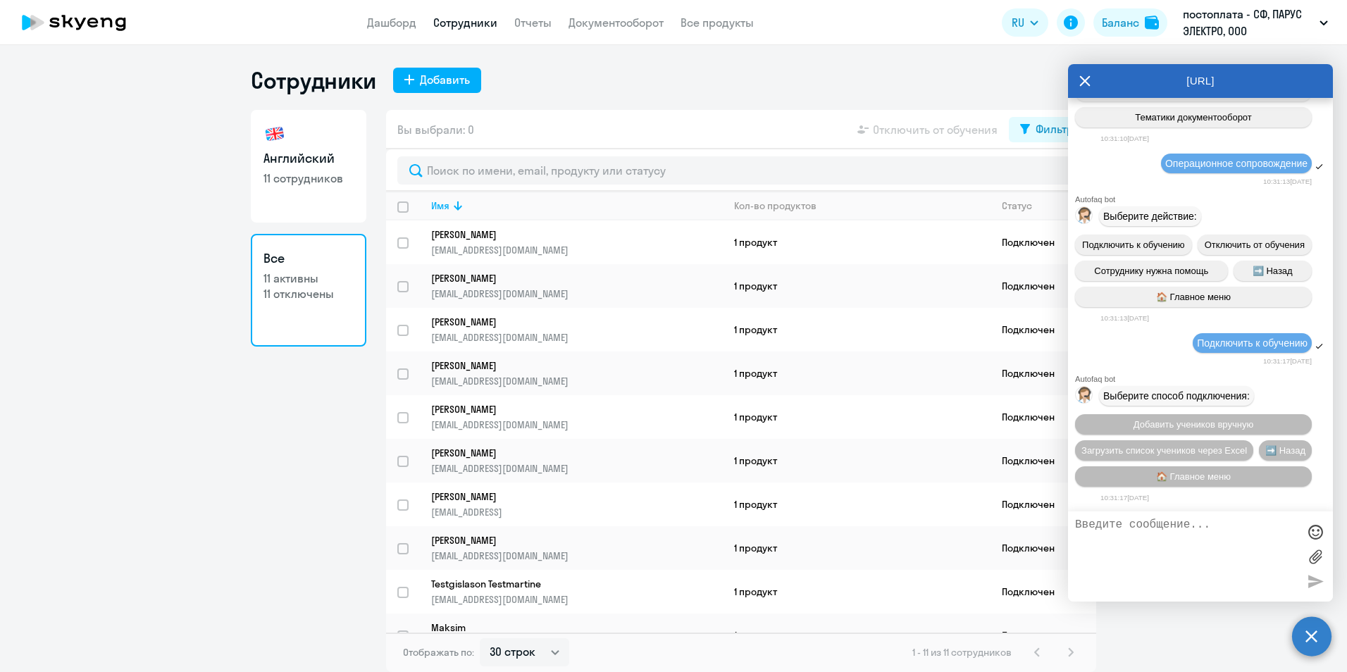
click at [1146, 535] on textarea at bounding box center [1186, 557] width 223 height 76
drag, startPoint x: 1111, startPoint y: 252, endPoint x: 1280, endPoint y: 267, distance: 169.8
drag, startPoint x: 1280, startPoint y: 267, endPoint x: 1205, endPoint y: 257, distance: 75.4
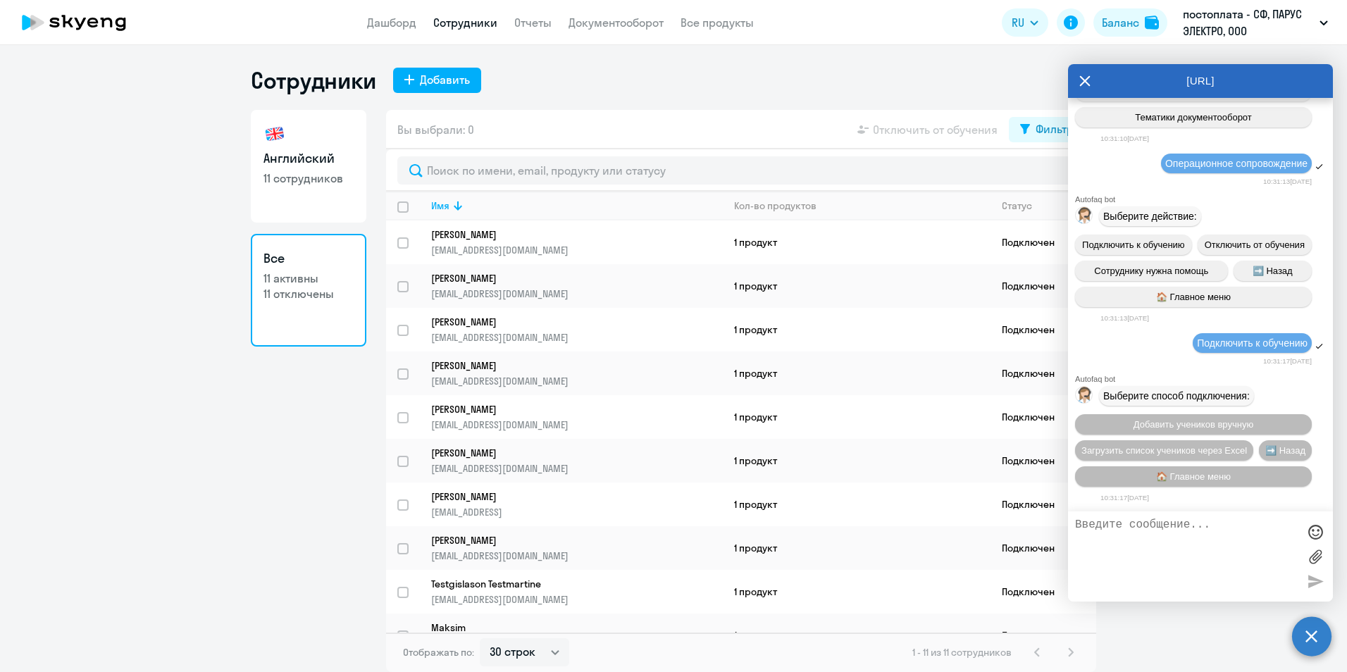
copy span "[PERSON_NAME] опять пропал из сотрудников, прошу его вернуть"
click at [1104, 531] on textarea at bounding box center [1186, 557] width 223 height 76
drag, startPoint x: 1094, startPoint y: 526, endPoint x: 1111, endPoint y: 534, distance: 18.6
click at [1111, 534] on textarea at bounding box center [1186, 557] width 223 height 76
click at [1094, 527] on textarea at bounding box center [1186, 557] width 223 height 76
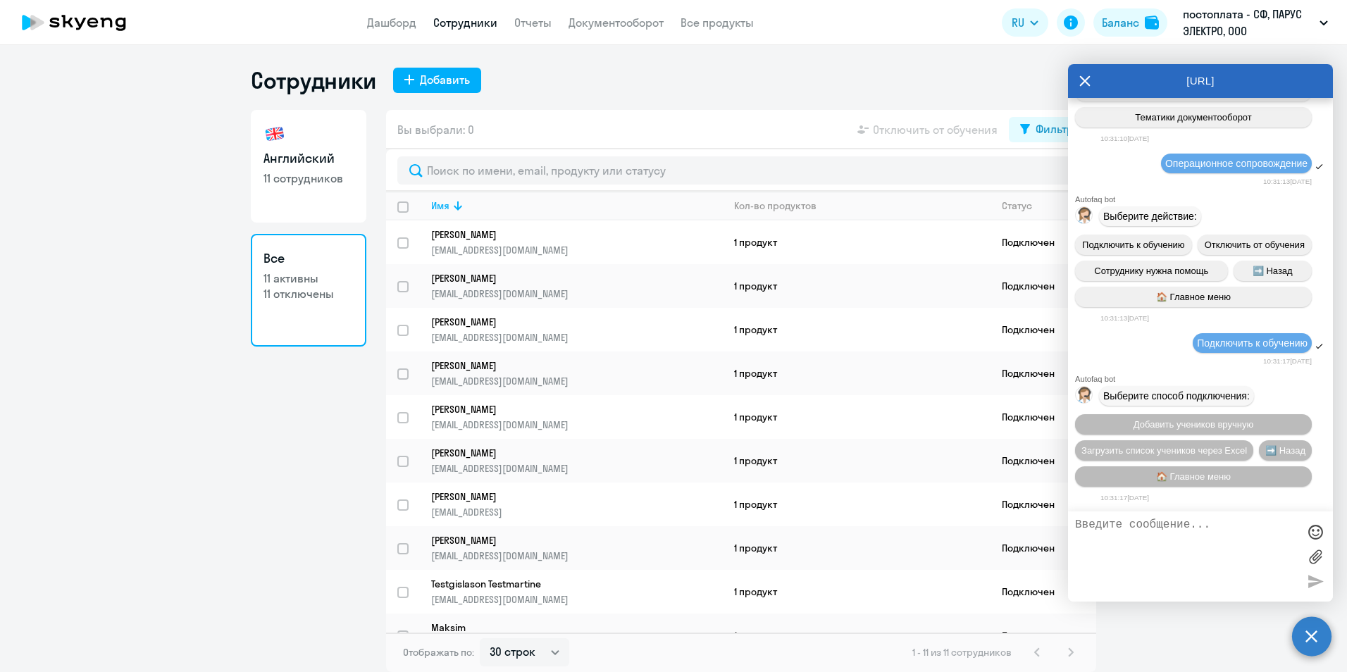
paste textarea "[PERSON_NAME] опять пропал из сотрудников, прошу его вернуть"
type textarea "[PERSON_NAME] опять пропал из сотрудников, прошу его вернуть"
click at [1318, 581] on div at bounding box center [1315, 581] width 21 height 21
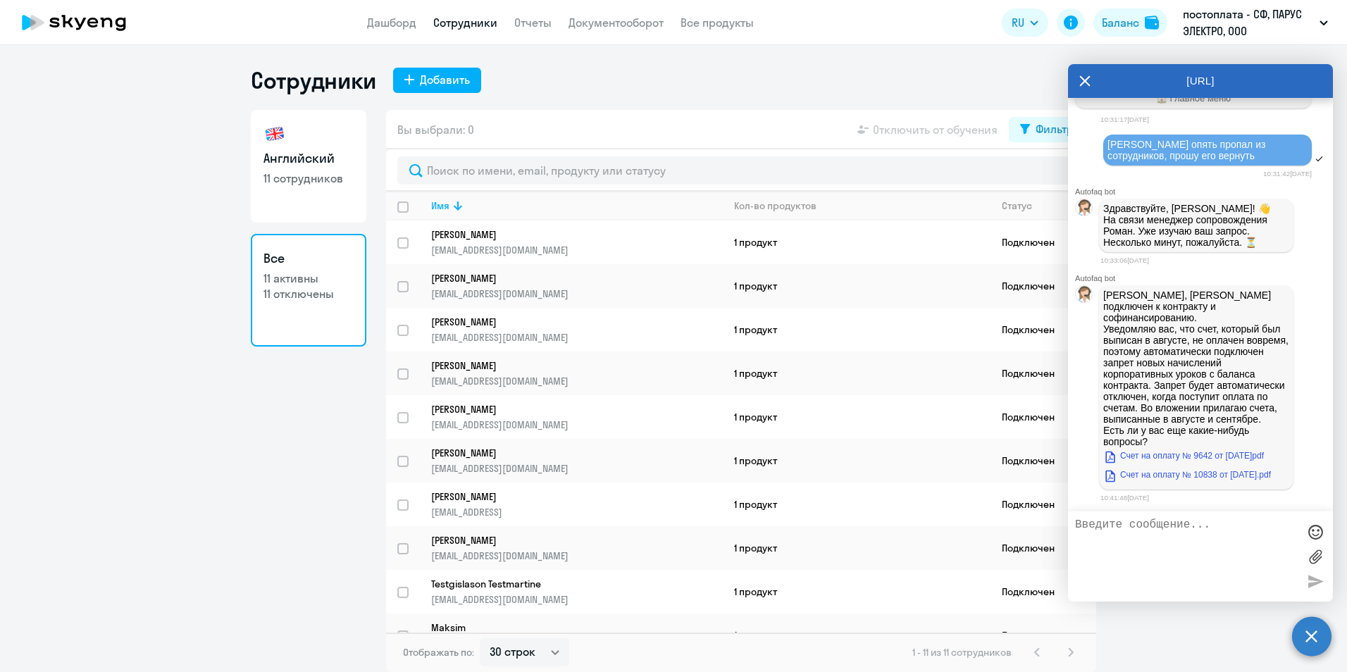
scroll to position [11267, 0]
